Goal: Transaction & Acquisition: Purchase product/service

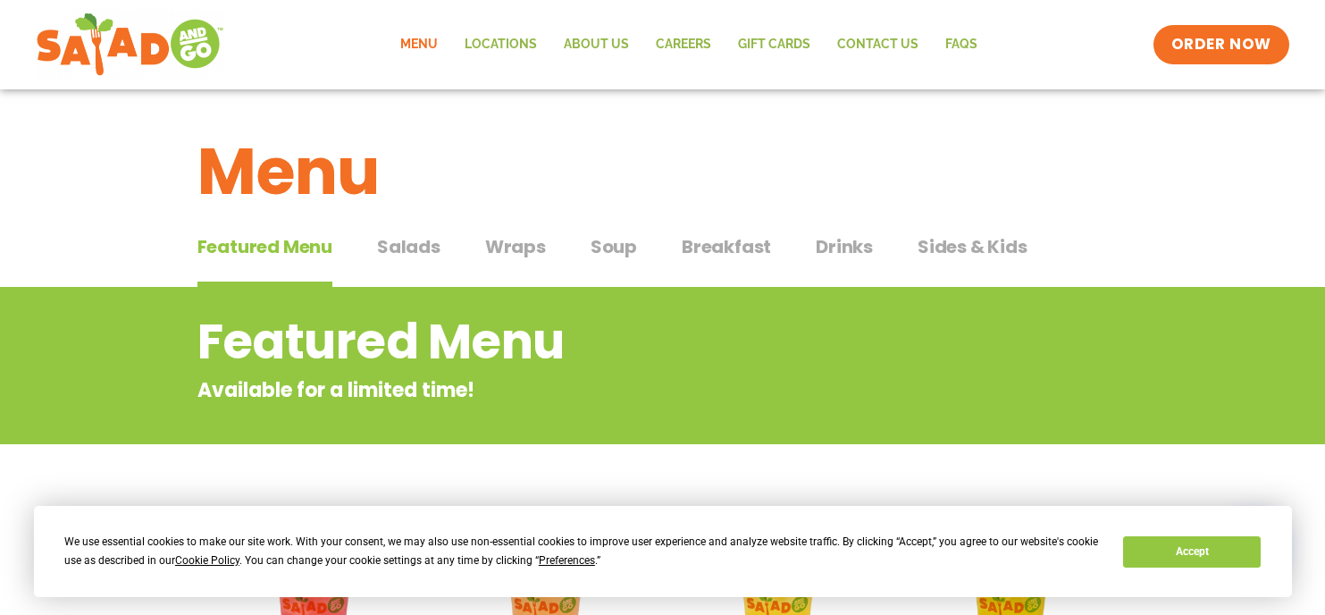
click at [718, 249] on span "Breakfast" at bounding box center [726, 246] width 89 height 27
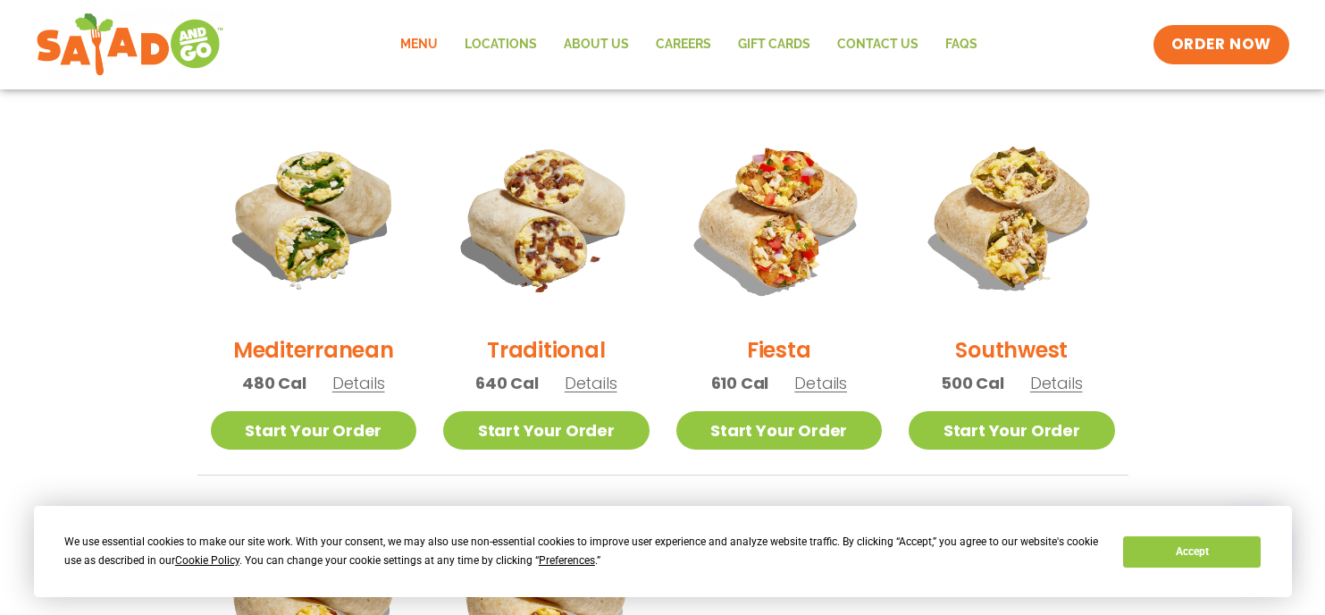
scroll to position [447, 0]
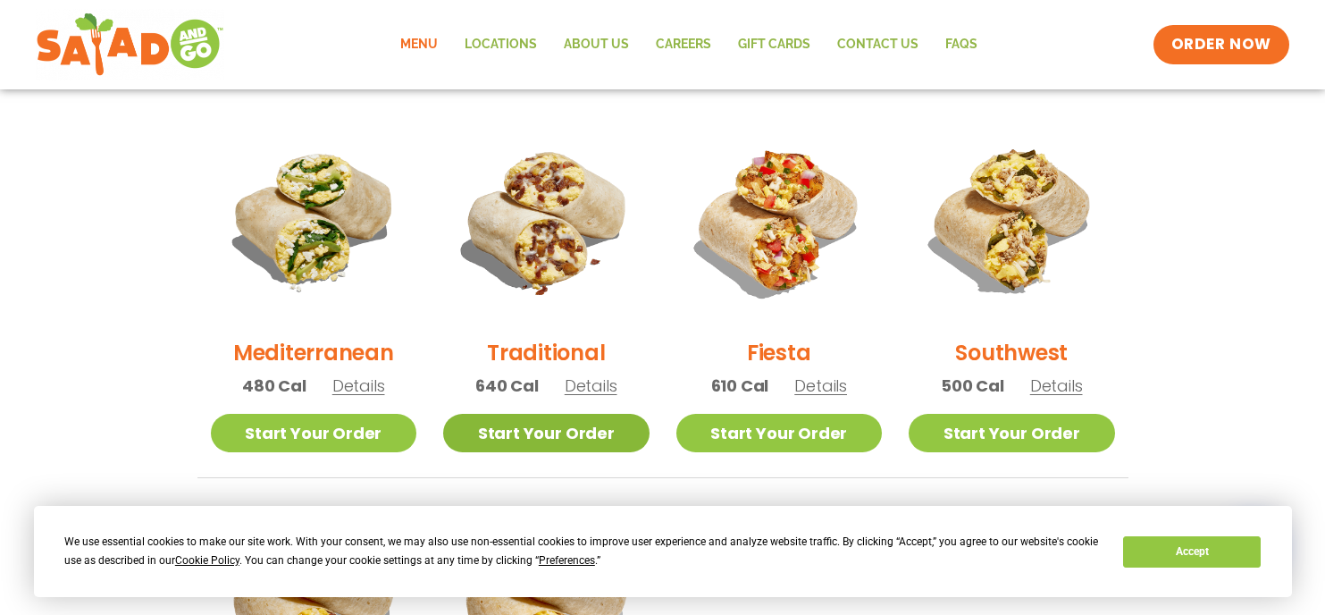
click at [562, 426] on link "Start Your Order" at bounding box center [546, 433] width 206 height 38
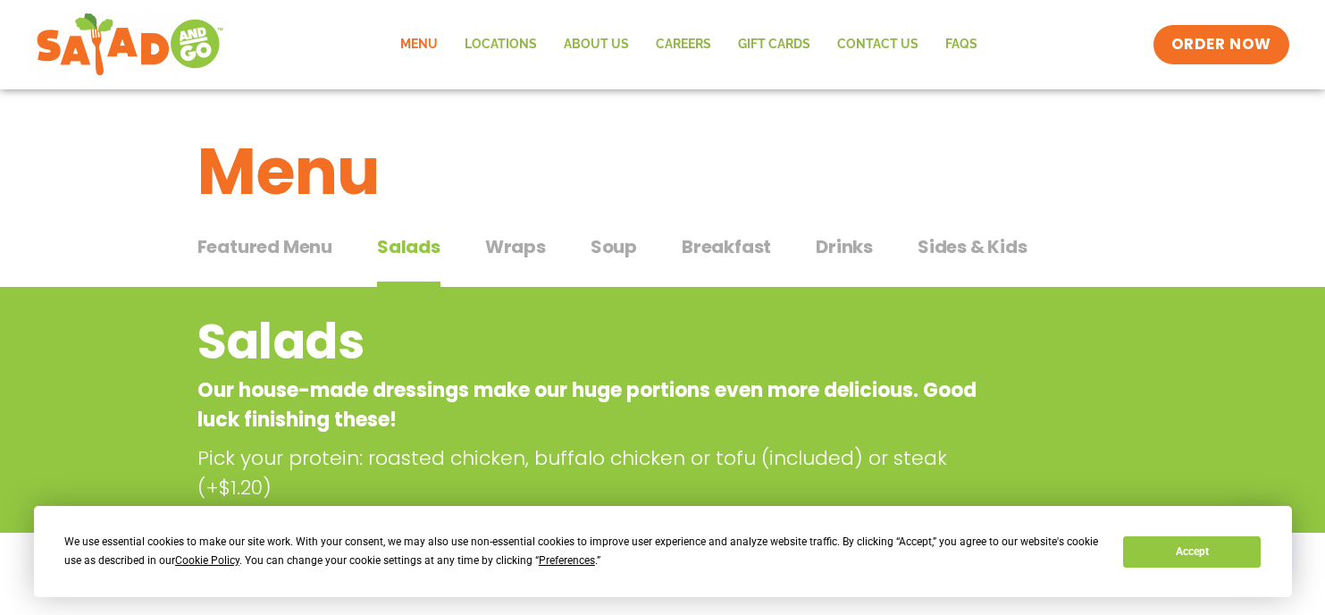
click at [271, 240] on span "Featured Menu" at bounding box center [264, 246] width 135 height 27
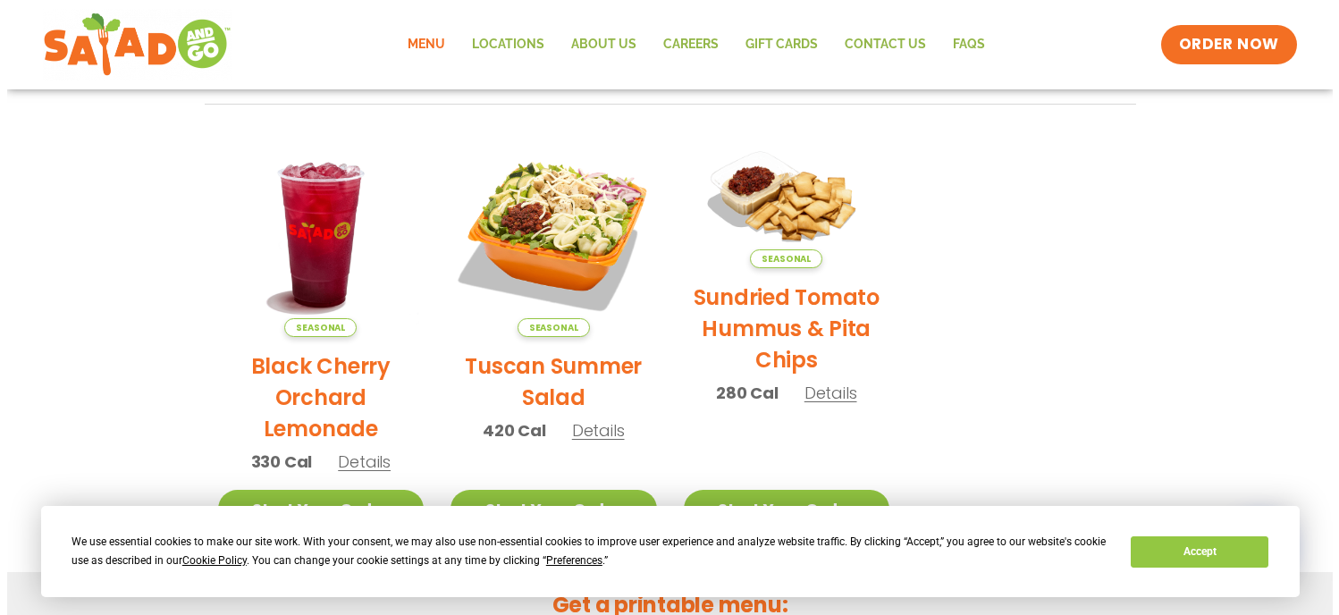
scroll to position [804, 0]
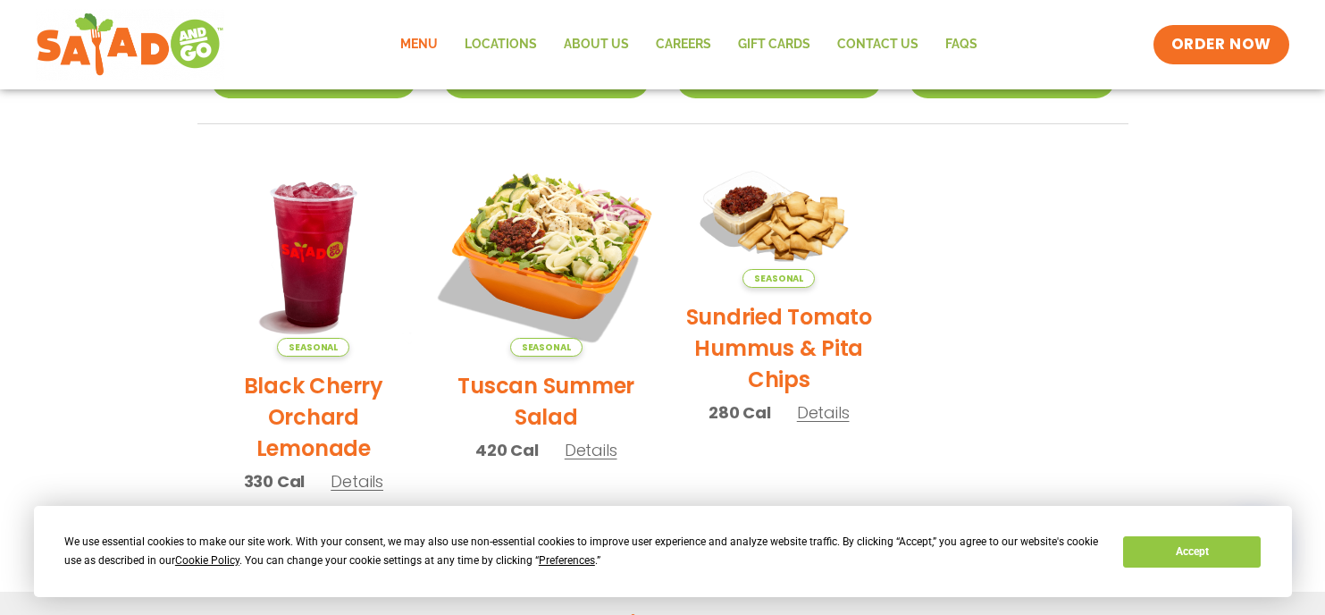
click at [554, 259] on img at bounding box center [546, 253] width 242 height 242
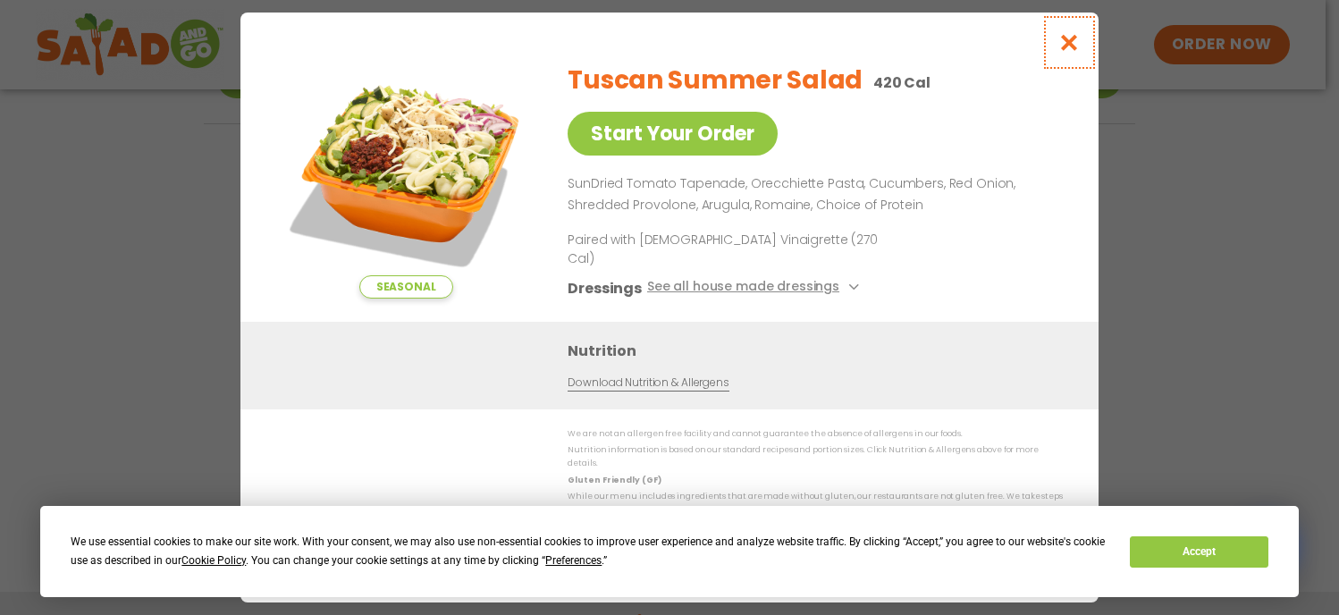
click at [1072, 50] on icon "Close modal" at bounding box center [1069, 42] width 22 height 19
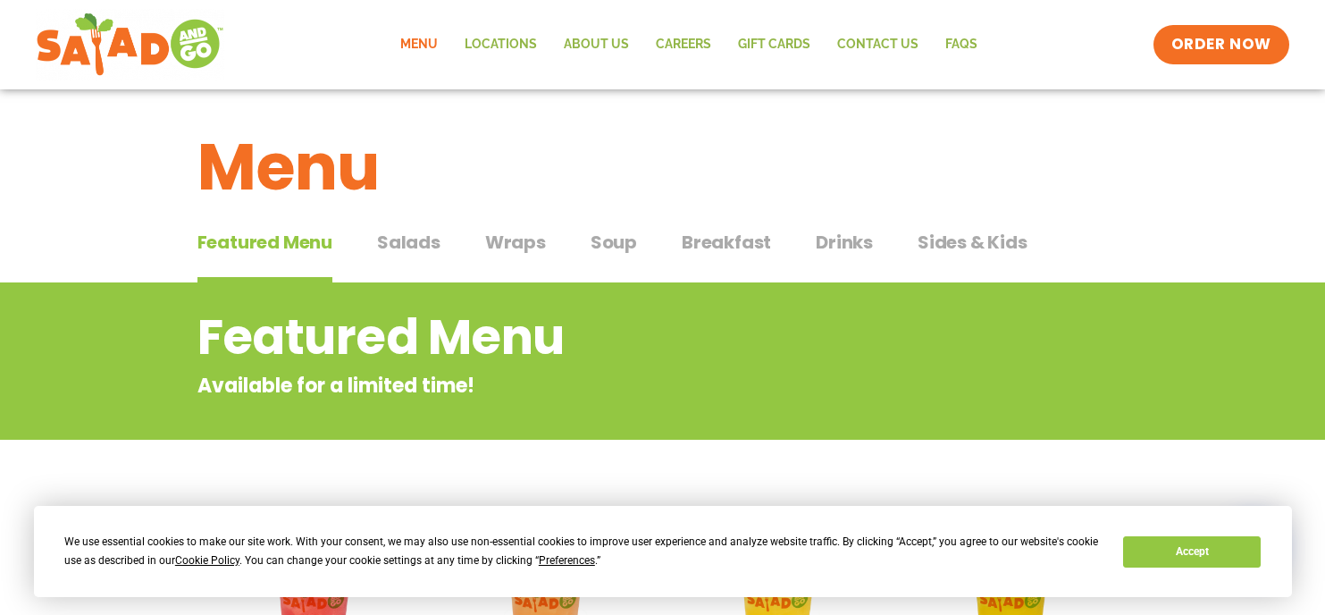
scroll to position [0, 0]
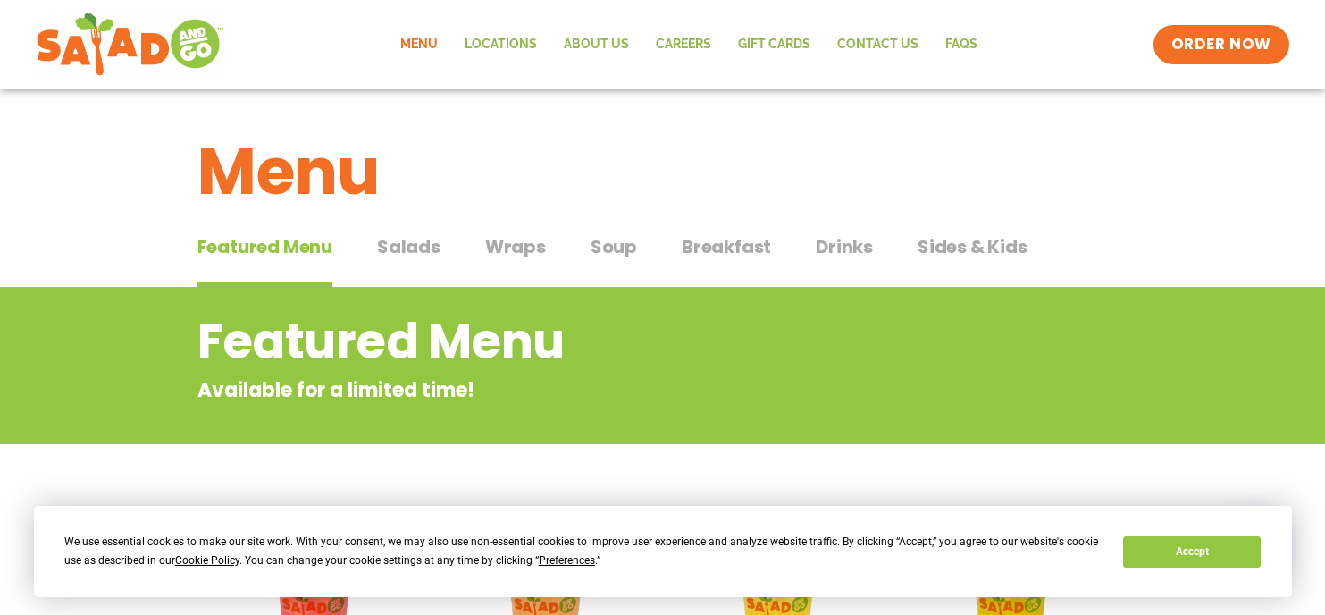
click at [511, 252] on span "Wraps" at bounding box center [515, 246] width 61 height 27
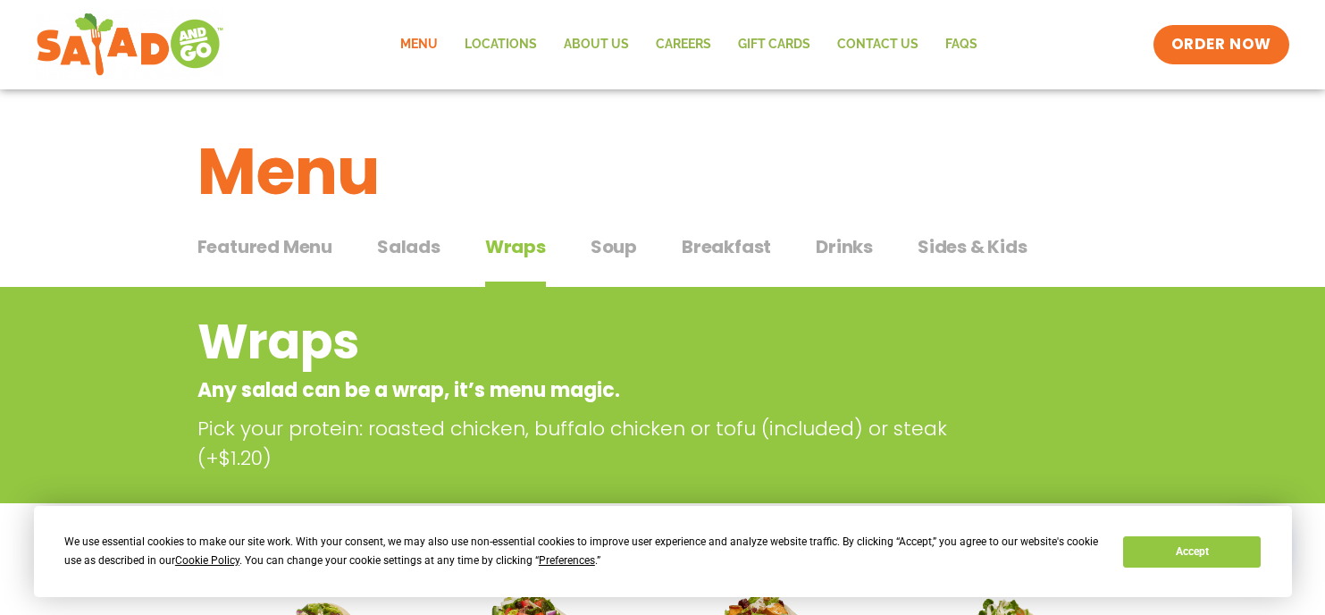
click at [420, 246] on span "Salads" at bounding box center [408, 246] width 63 height 27
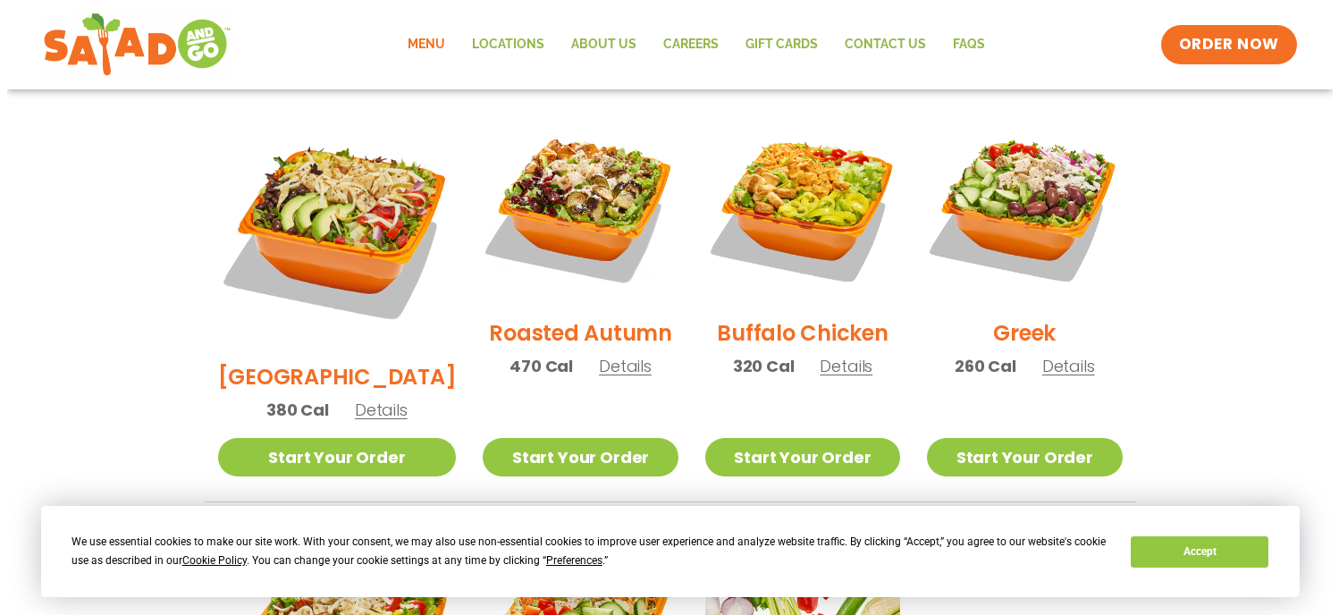
scroll to position [983, 0]
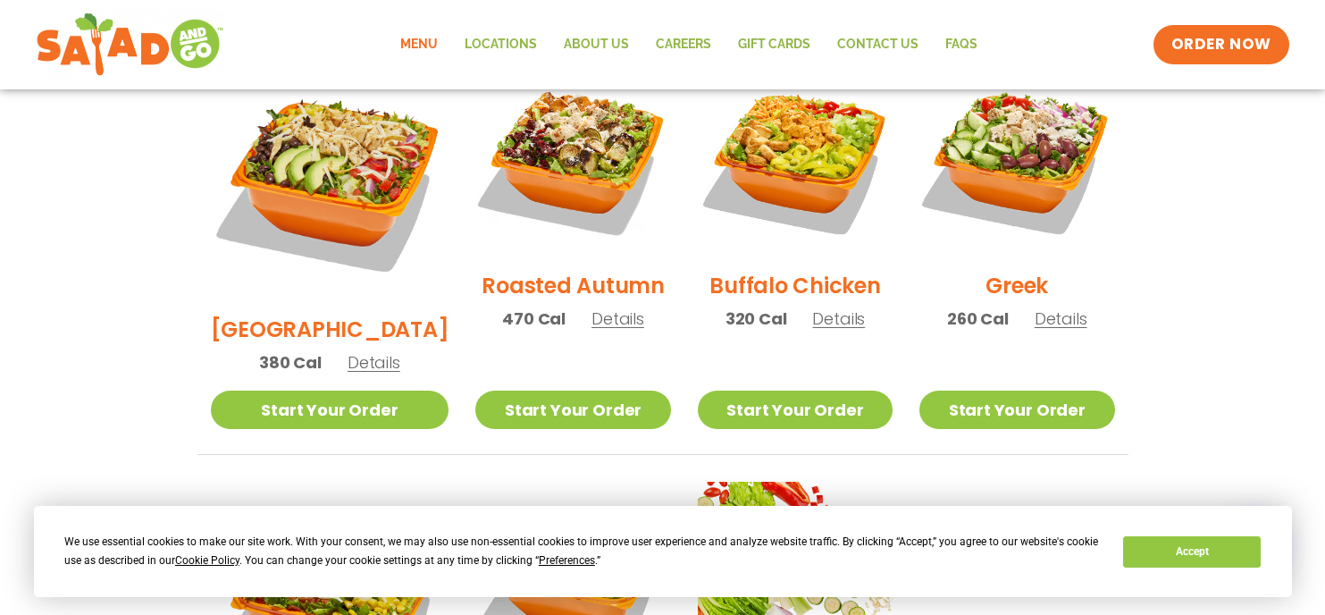
click at [1003, 270] on h2 "Greek" at bounding box center [1017, 285] width 63 height 31
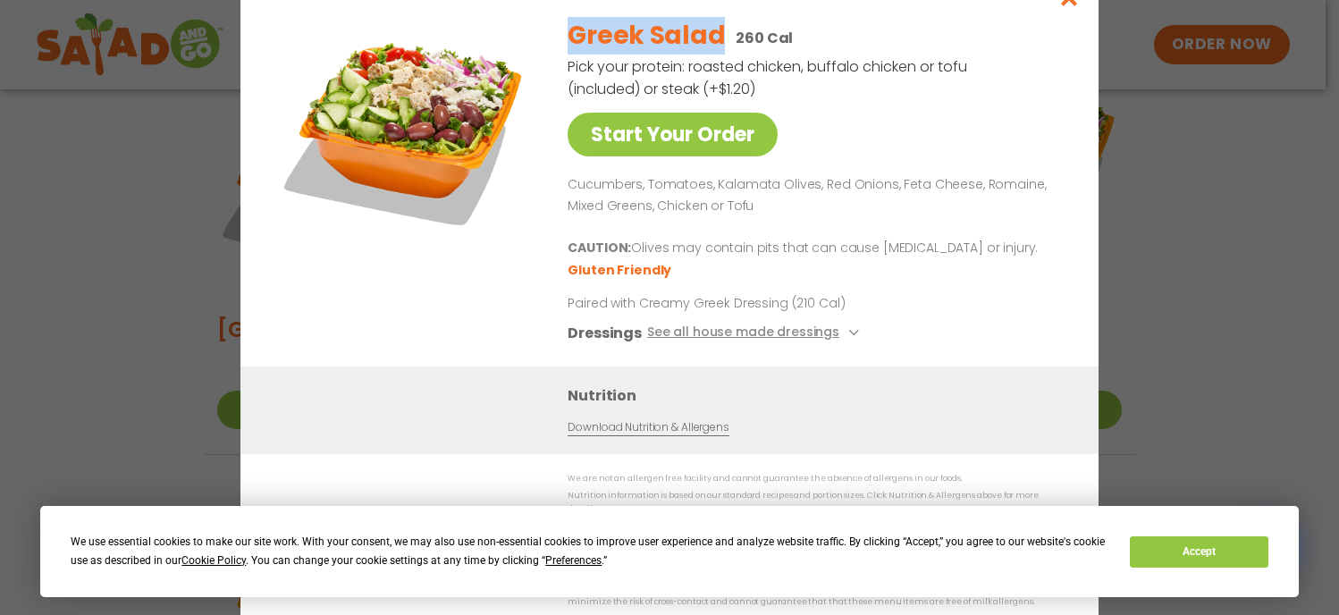
drag, startPoint x: 693, startPoint y: 38, endPoint x: 574, endPoint y: 29, distance: 119.2
click at [574, 29] on div "Greek Salad 260 Cal" at bounding box center [811, 36] width 488 height 38
copy h2 "Greek Salad"
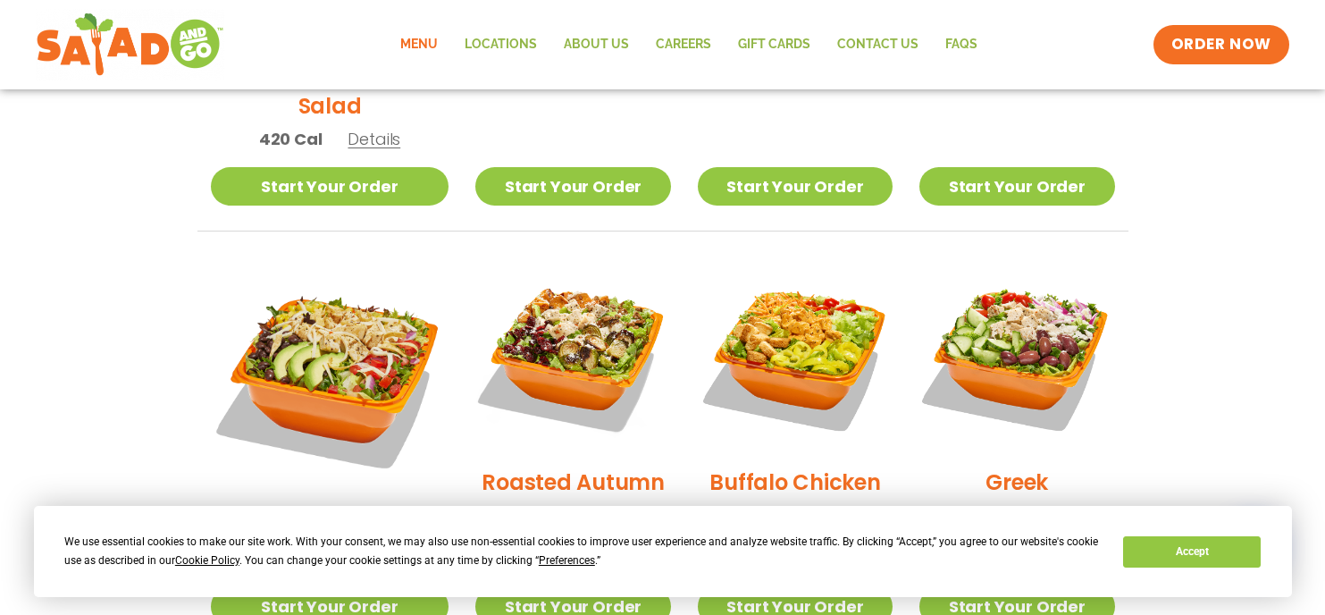
scroll to position [804, 0]
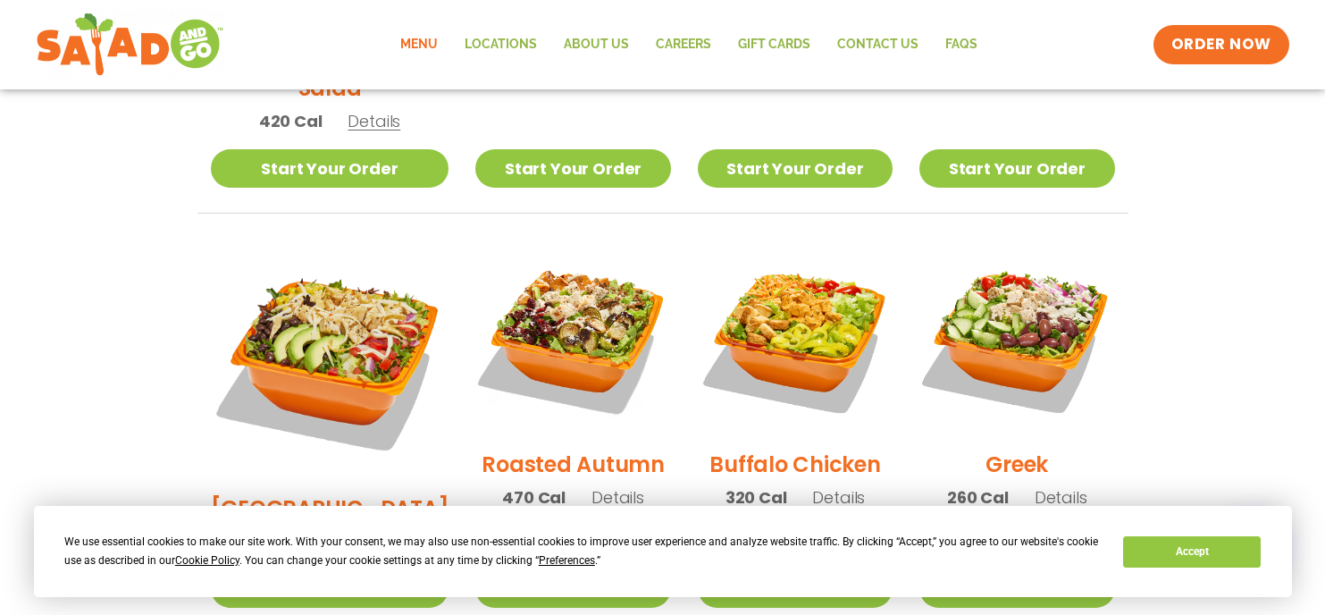
click at [789, 449] on h2 "Buffalo Chicken" at bounding box center [795, 464] width 171 height 31
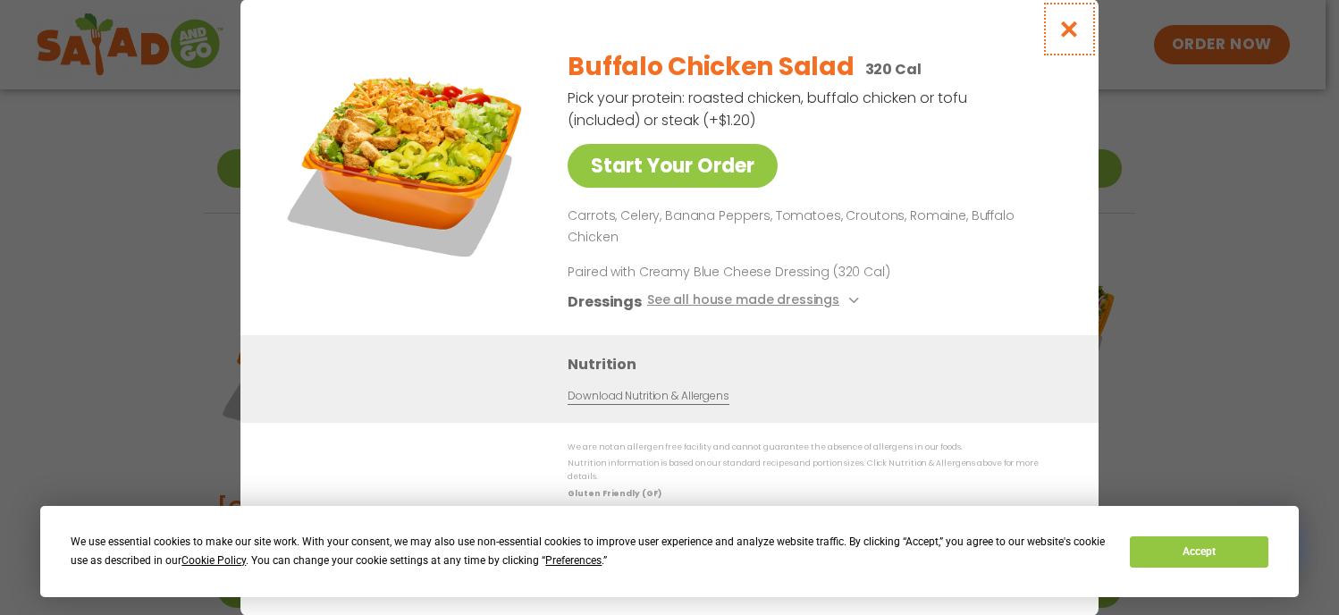
click at [1069, 38] on icon "Close modal" at bounding box center [1069, 29] width 22 height 19
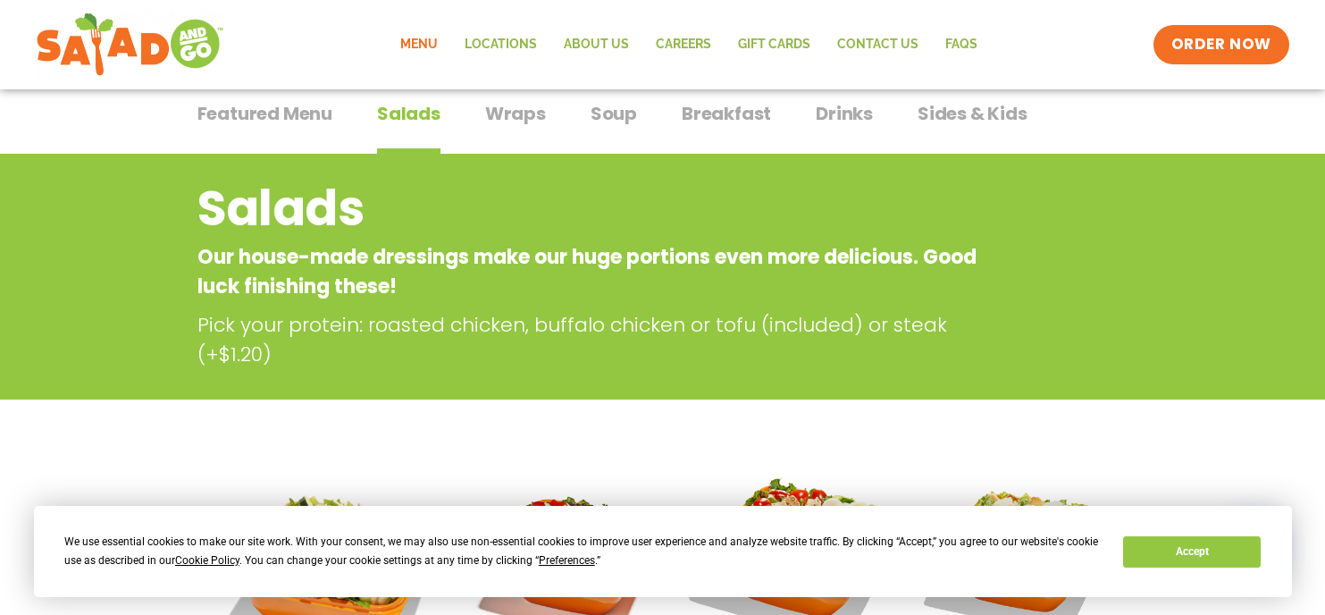
scroll to position [89, 0]
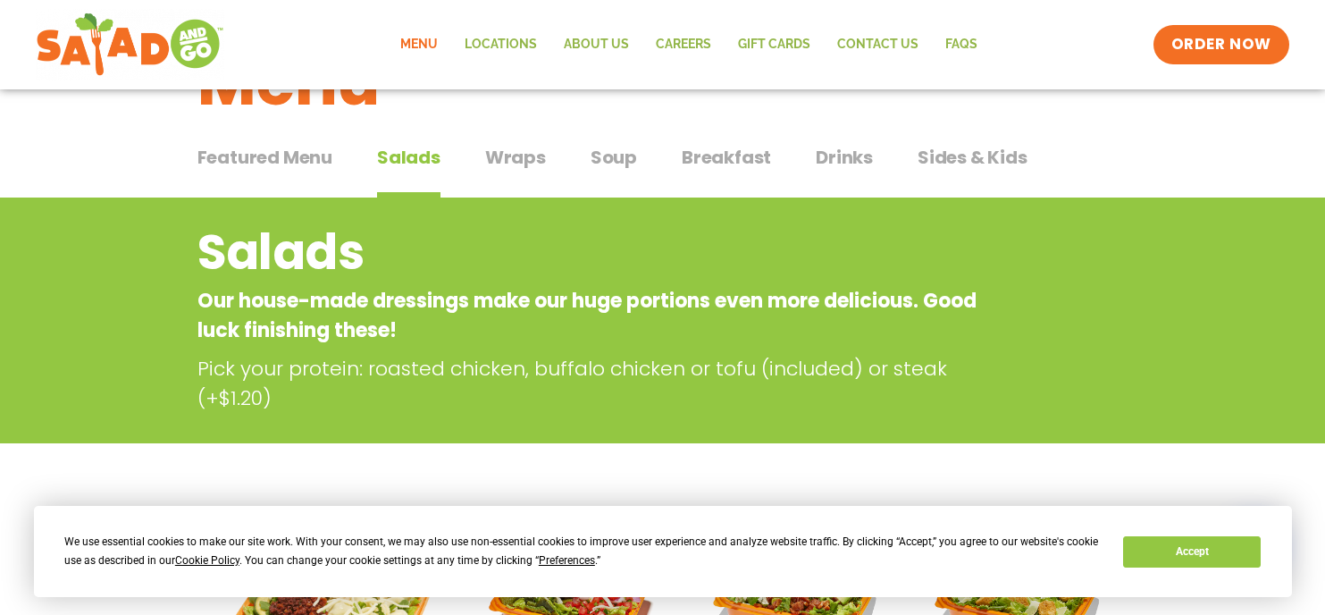
click at [611, 158] on span "Soup" at bounding box center [614, 157] width 46 height 27
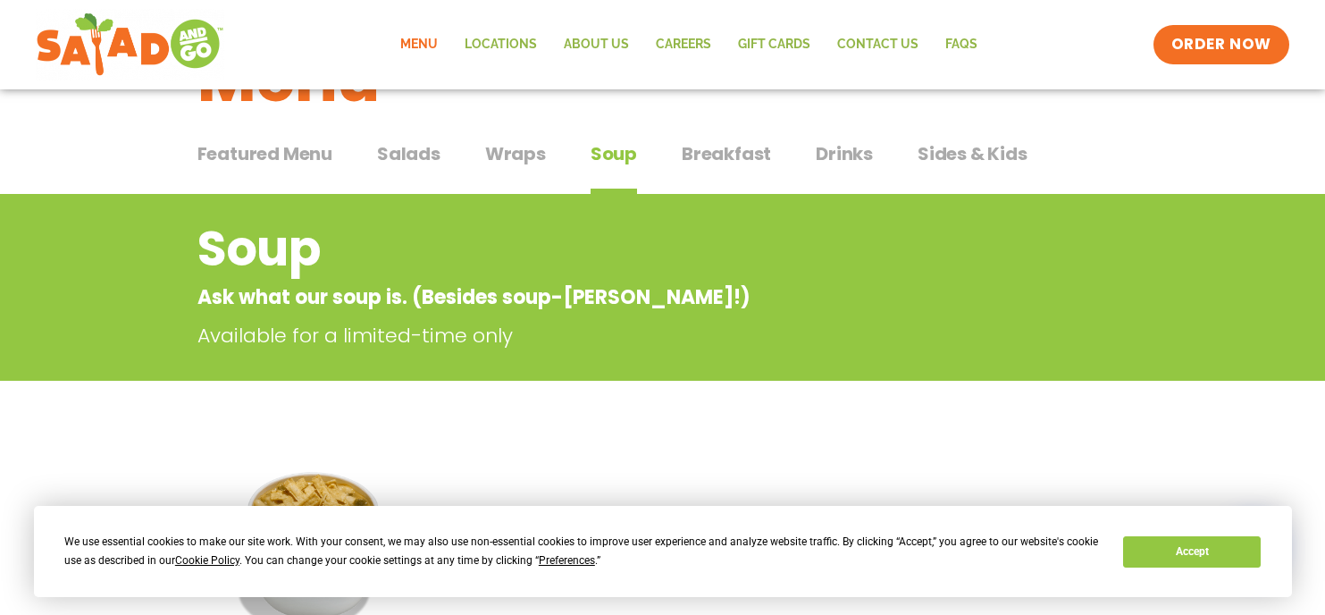
scroll to position [65, 0]
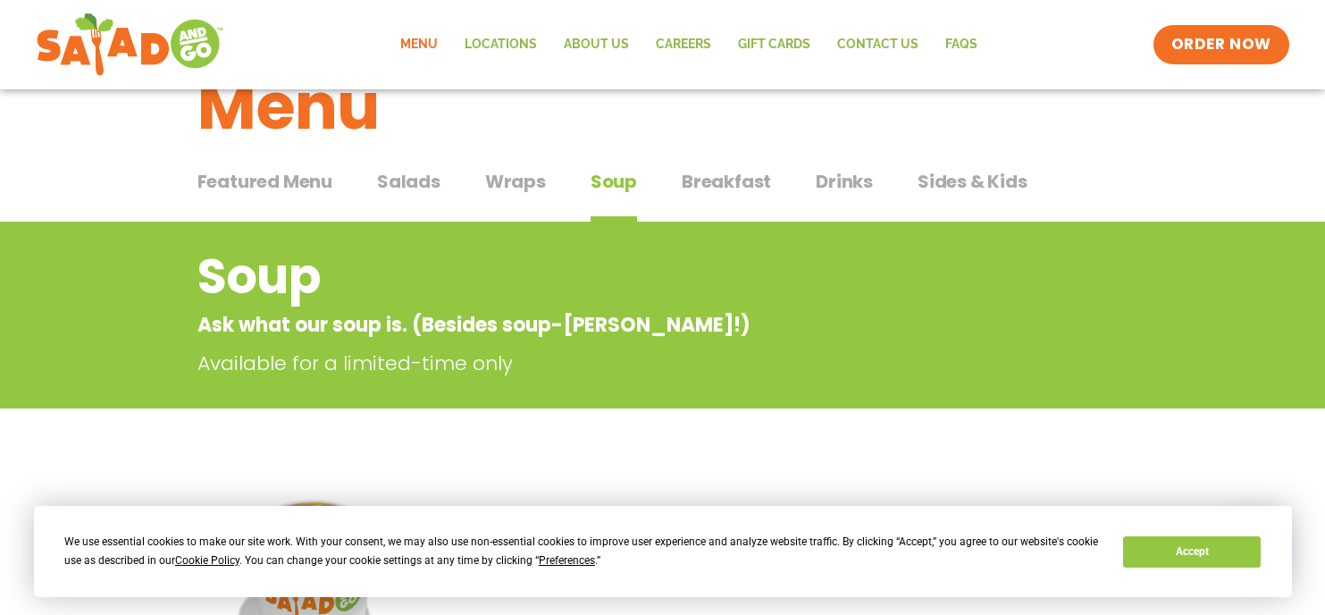
click at [539, 186] on span "Wraps" at bounding box center [515, 181] width 61 height 27
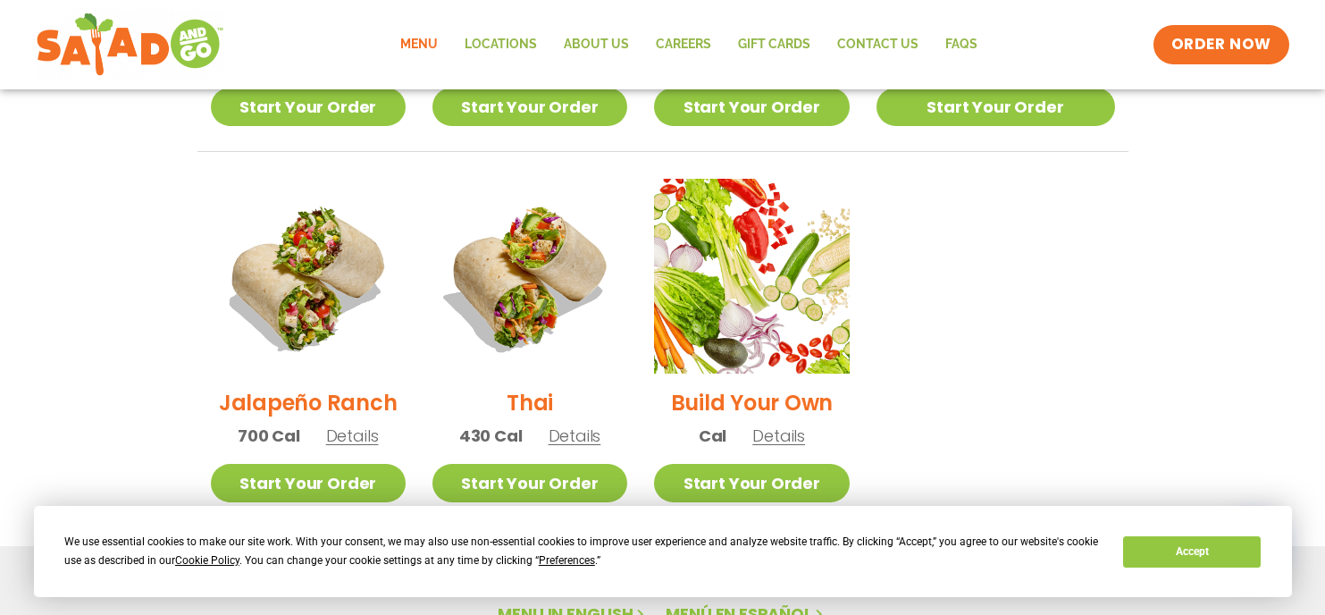
scroll to position [1227, 0]
